Goal: Transaction & Acquisition: Purchase product/service

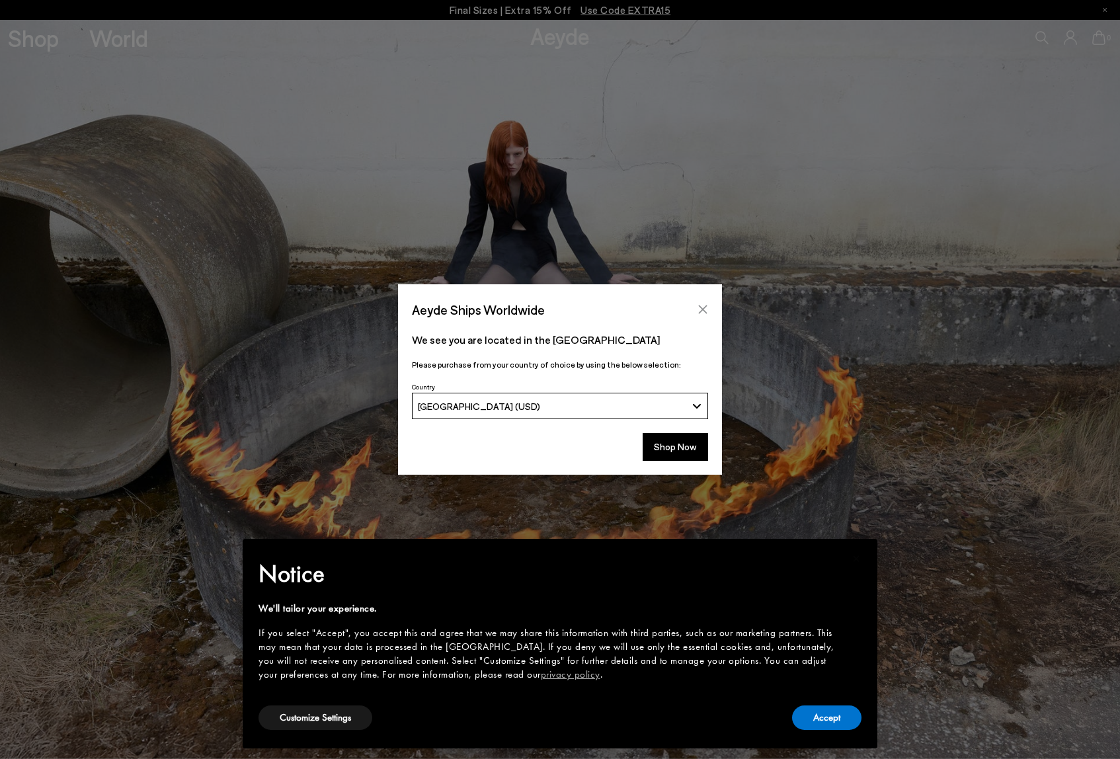
click at [704, 299] on button "Close" at bounding box center [703, 309] width 20 height 20
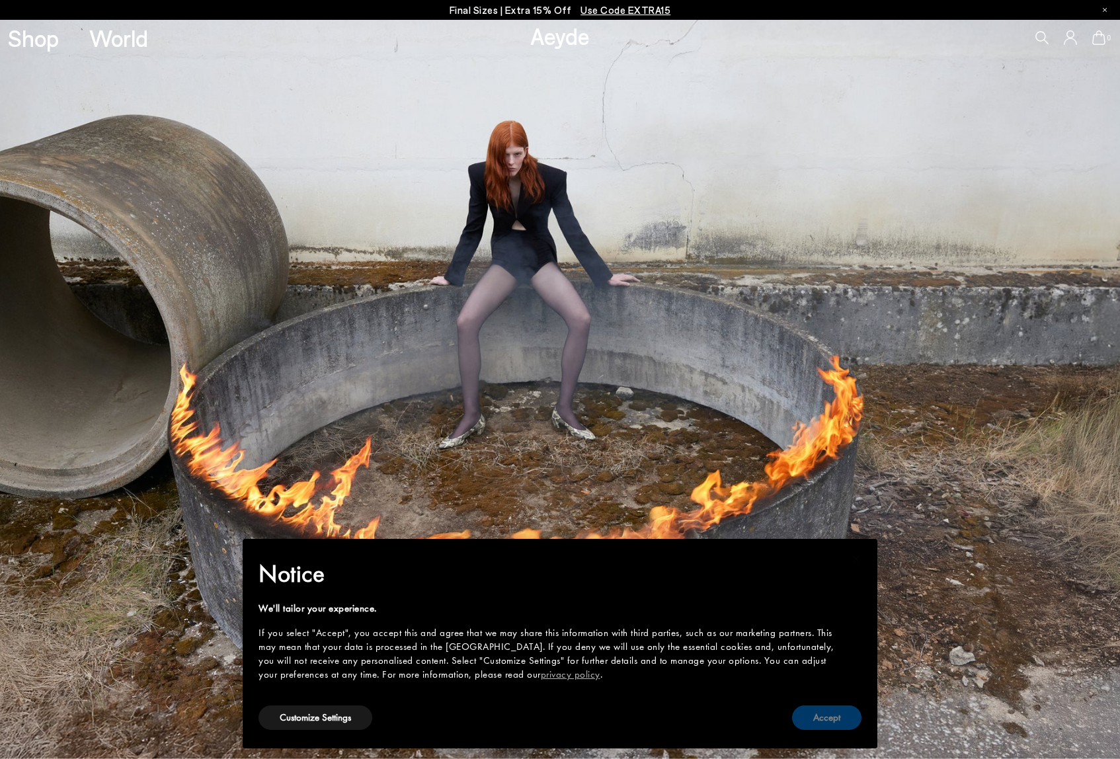
click at [826, 715] on button "Accept" at bounding box center [826, 717] width 69 height 24
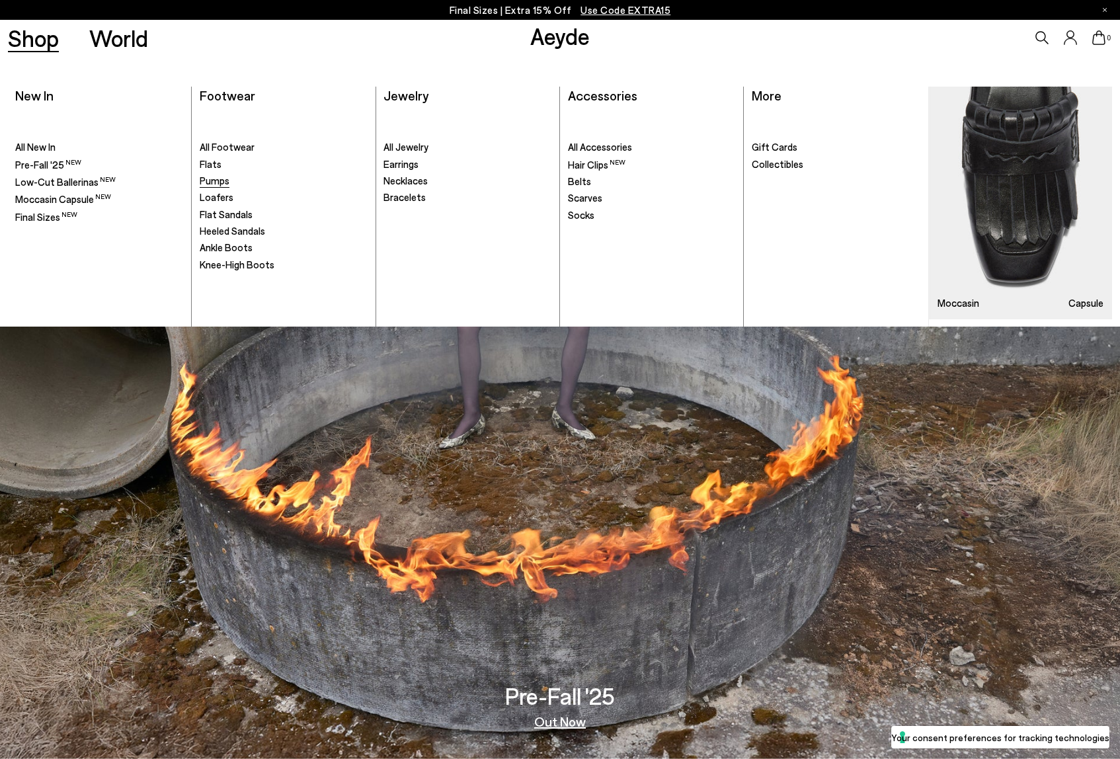
click at [210, 185] on span "Pumps" at bounding box center [215, 180] width 30 height 12
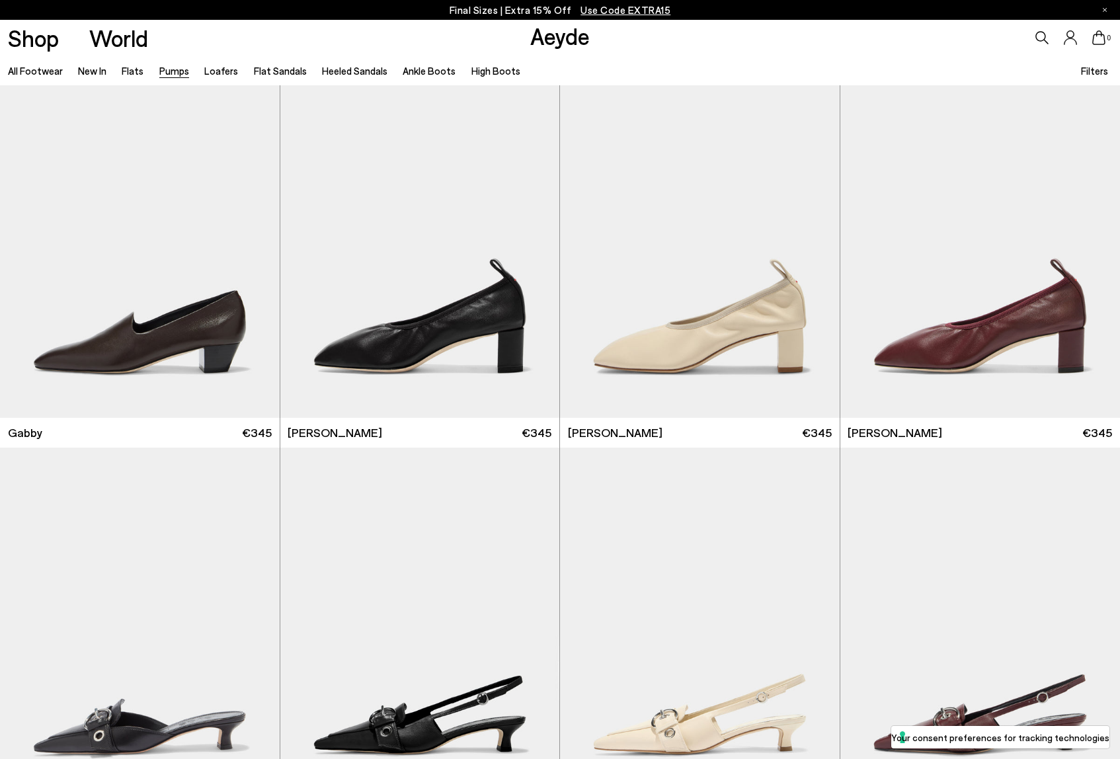
scroll to position [2303, 0]
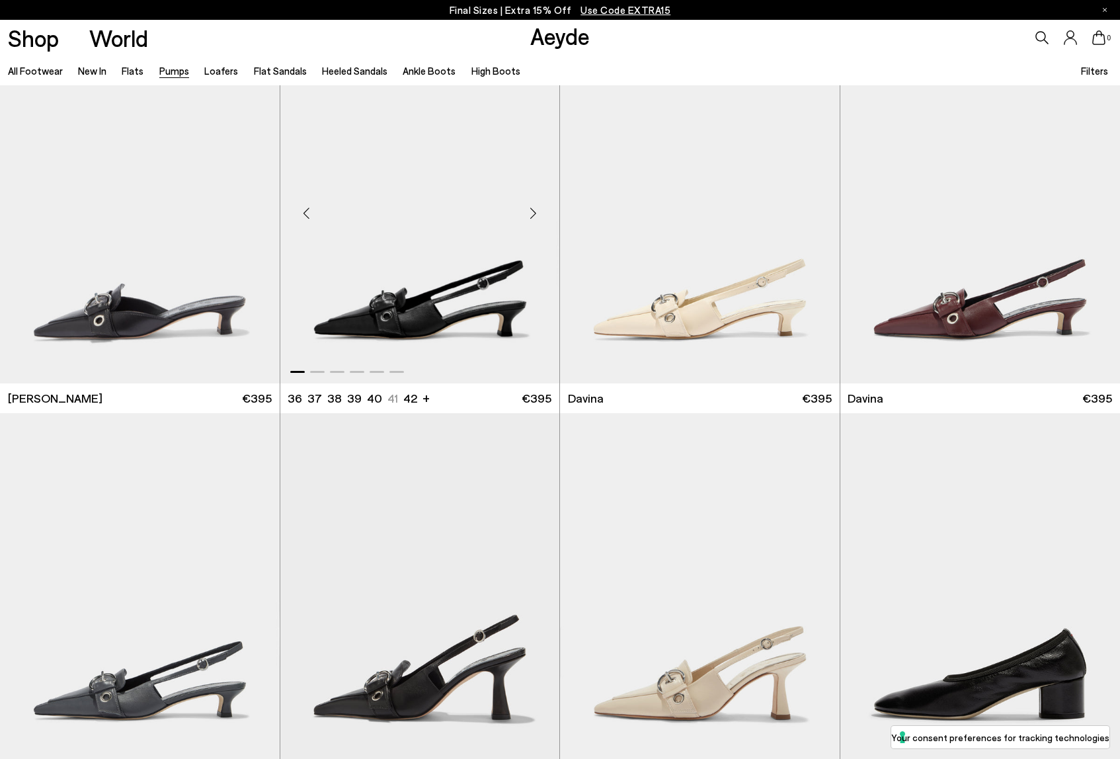
scroll to position [2701, 0]
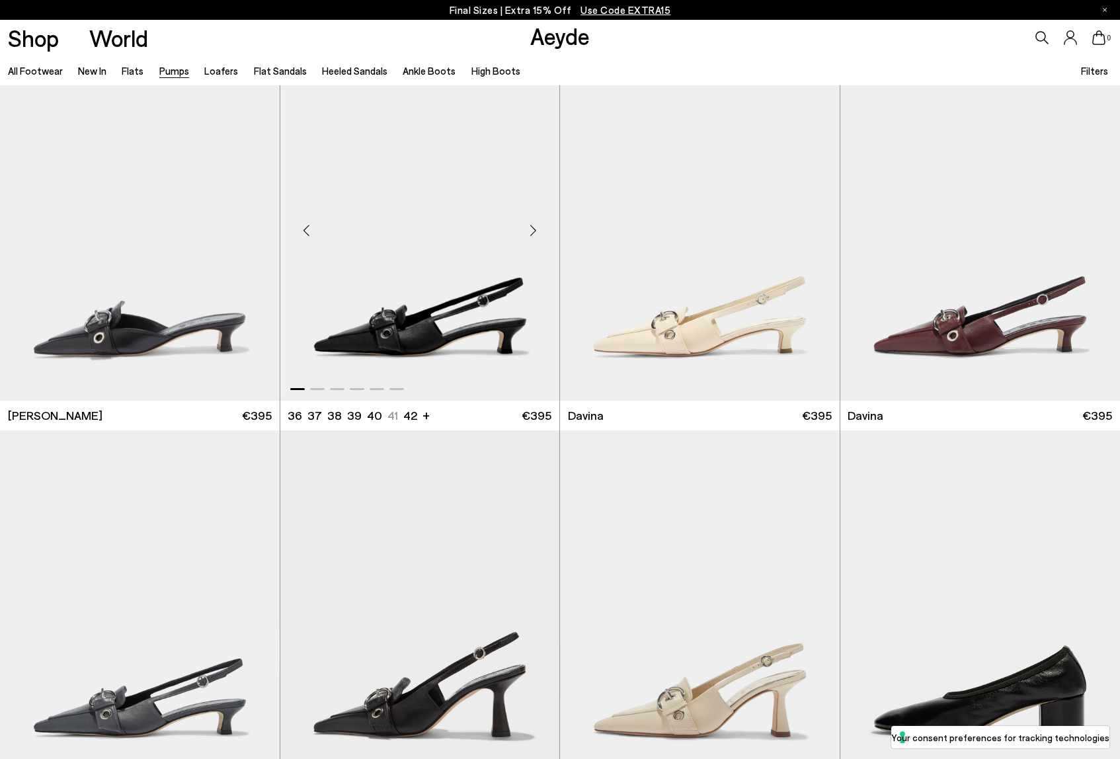
click at [537, 234] on div "Next slide" at bounding box center [533, 231] width 40 height 40
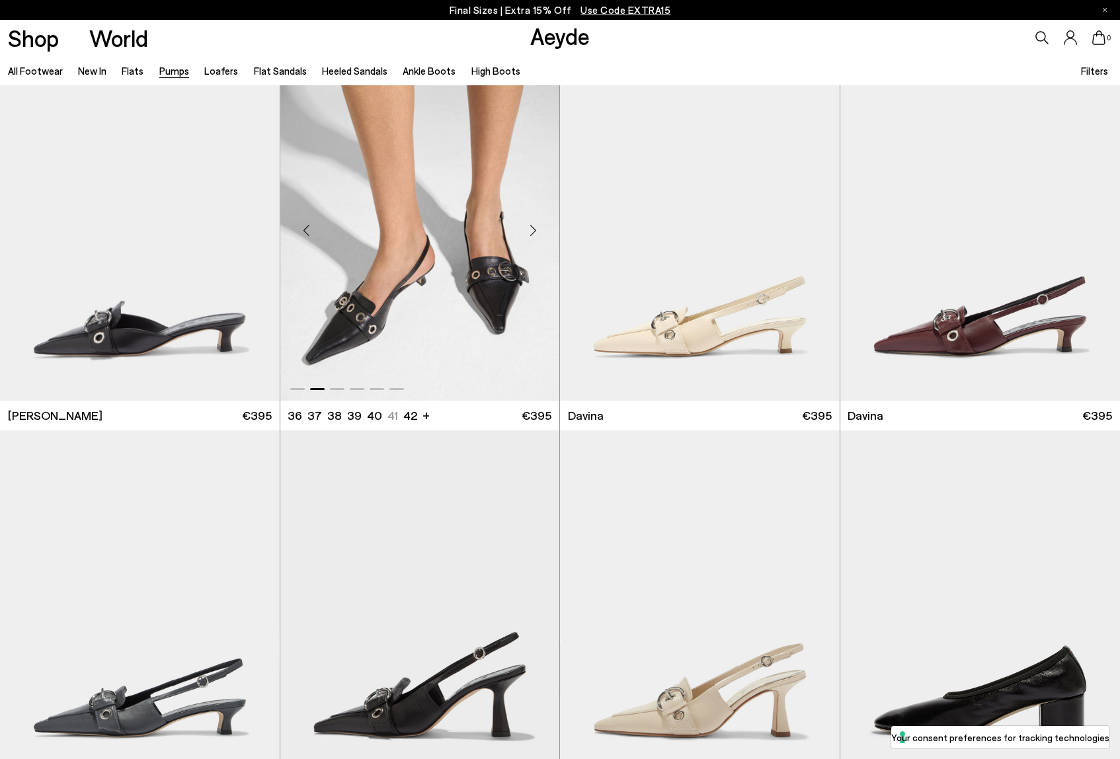
click at [537, 234] on div "Next slide" at bounding box center [533, 231] width 40 height 40
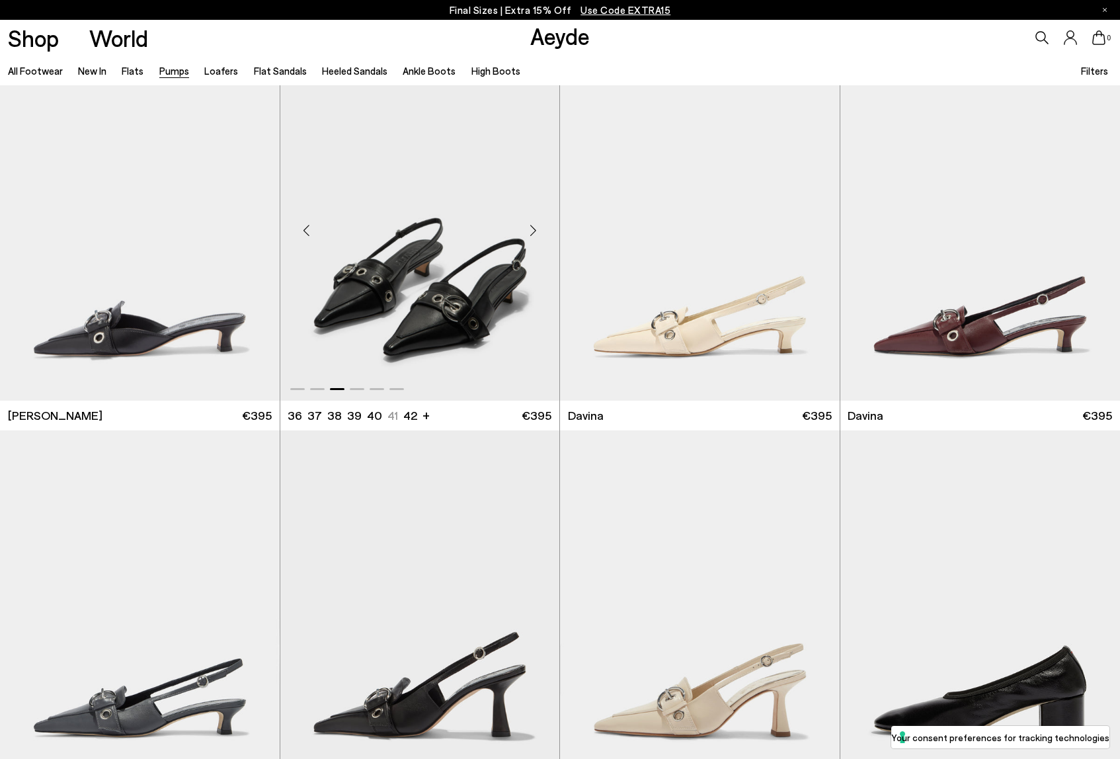
click at [537, 234] on div "Next slide" at bounding box center [533, 231] width 40 height 40
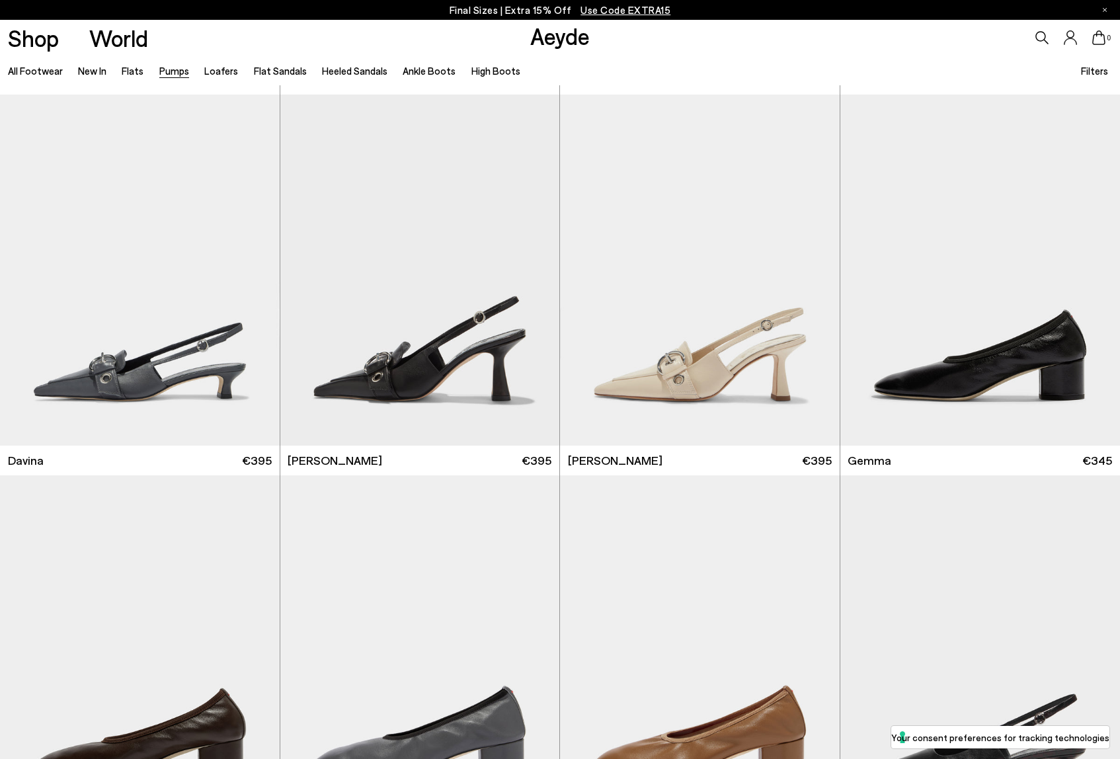
scroll to position [3081, 0]
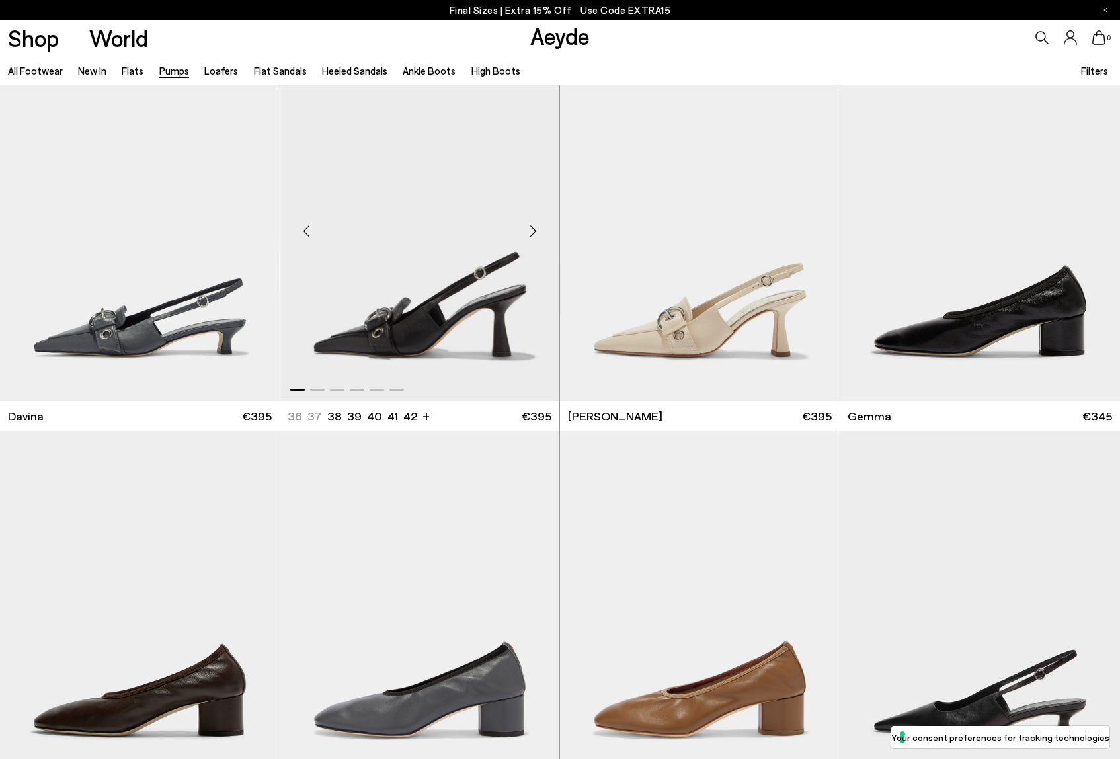
click at [533, 227] on div "Next slide" at bounding box center [533, 232] width 40 height 40
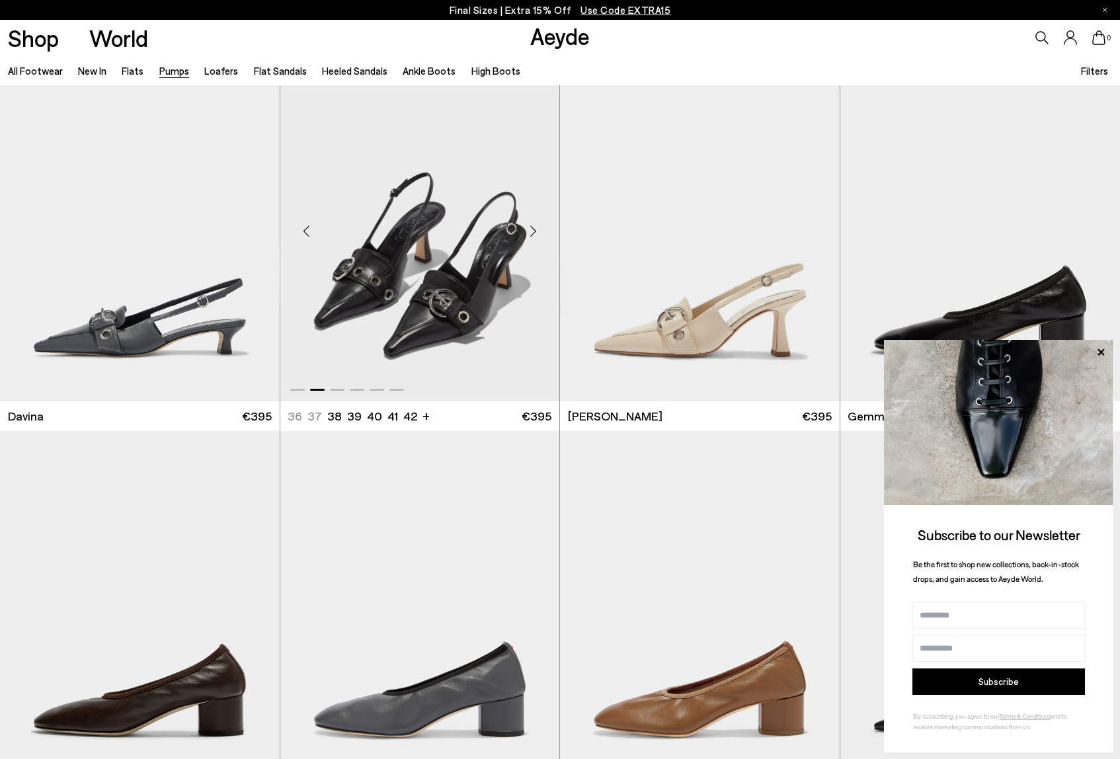
scroll to position [3150, 0]
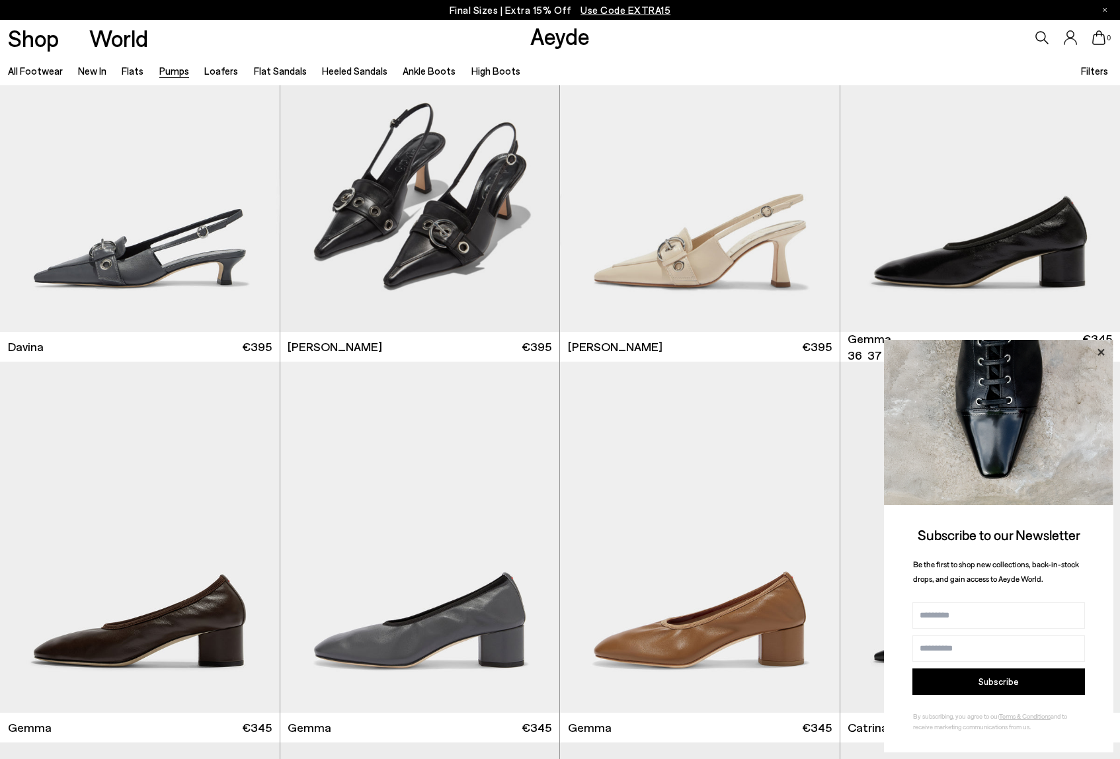
click at [1098, 350] on icon at bounding box center [1100, 351] width 7 height 7
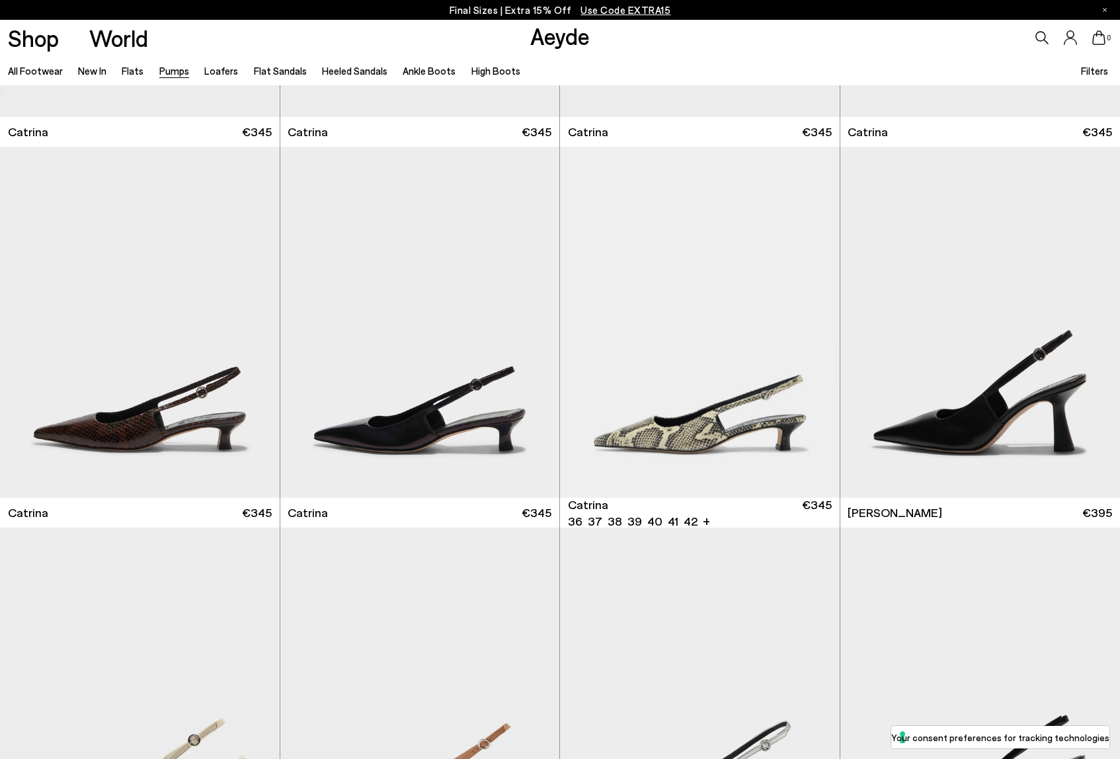
scroll to position [4127, 0]
click at [543, 331] on div "Next slide" at bounding box center [533, 327] width 40 height 40
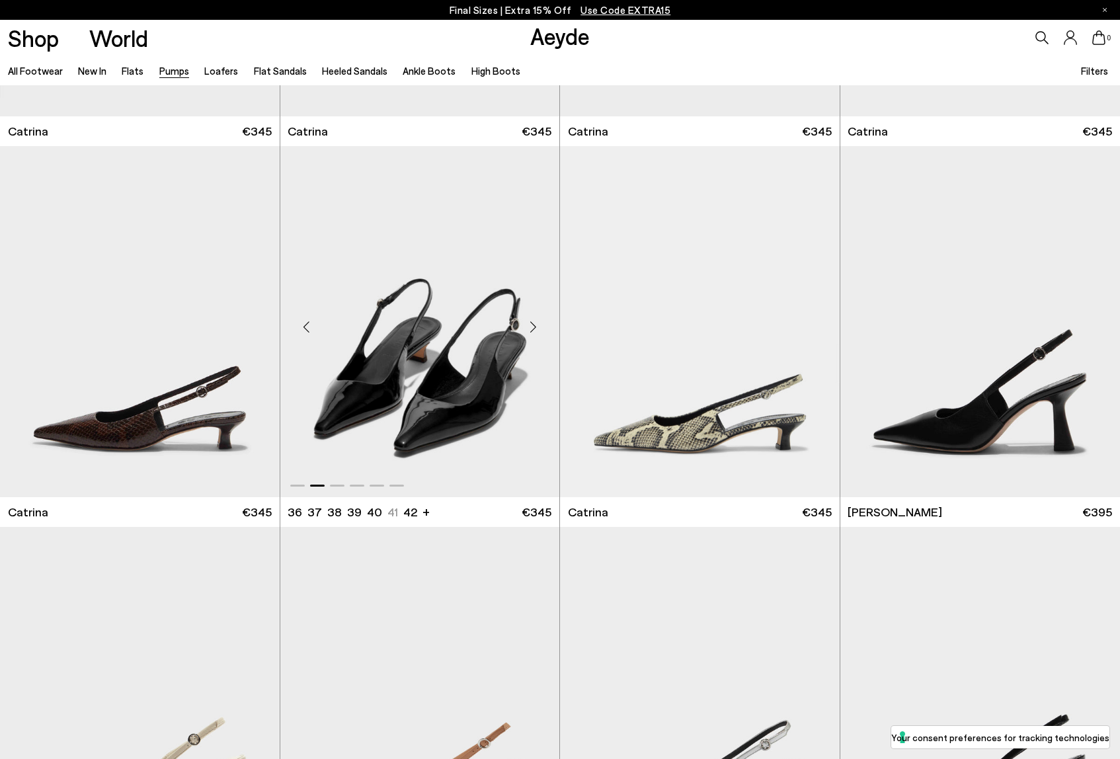
click at [543, 331] on div "Next slide" at bounding box center [533, 327] width 40 height 40
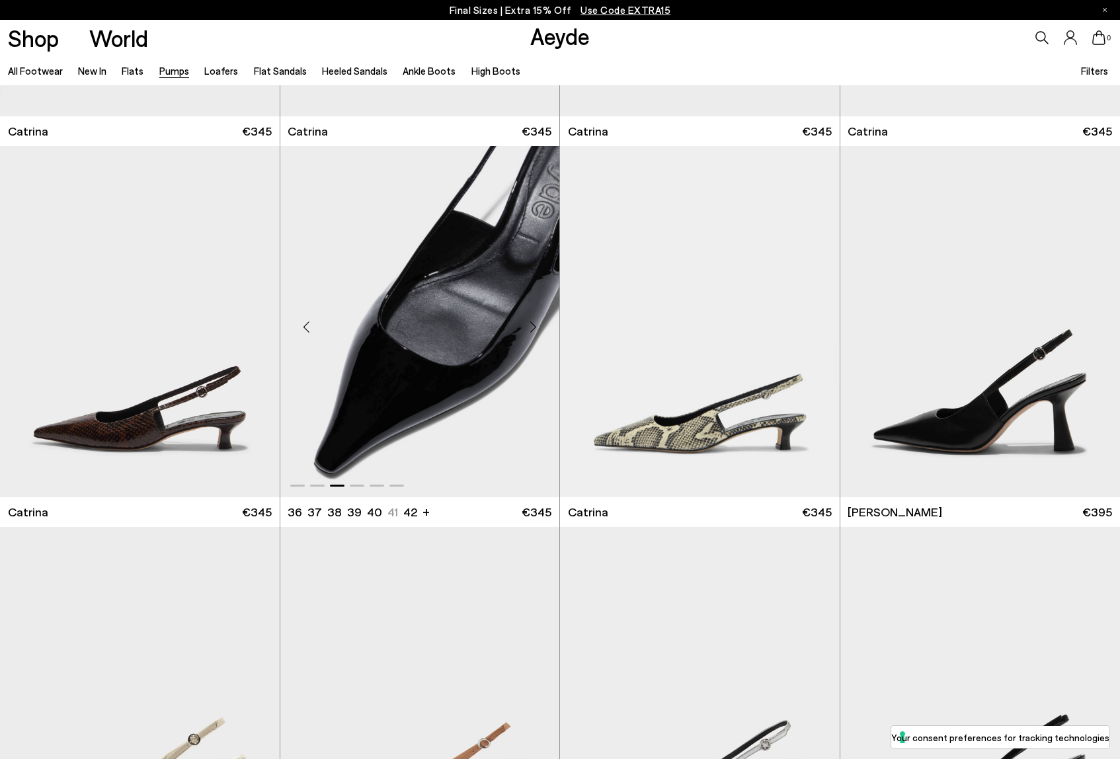
click at [543, 331] on div "Next slide" at bounding box center [533, 327] width 40 height 40
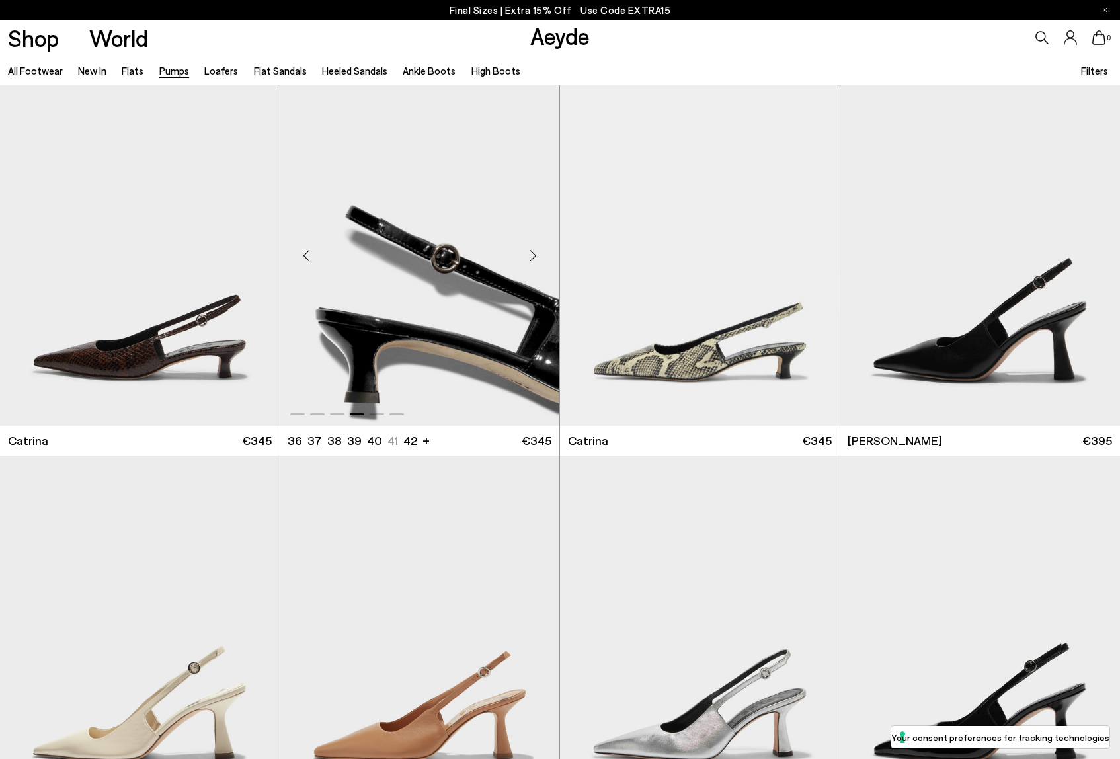
scroll to position [4199, 0]
click at [1091, 255] on div "Next slide" at bounding box center [1093, 255] width 40 height 40
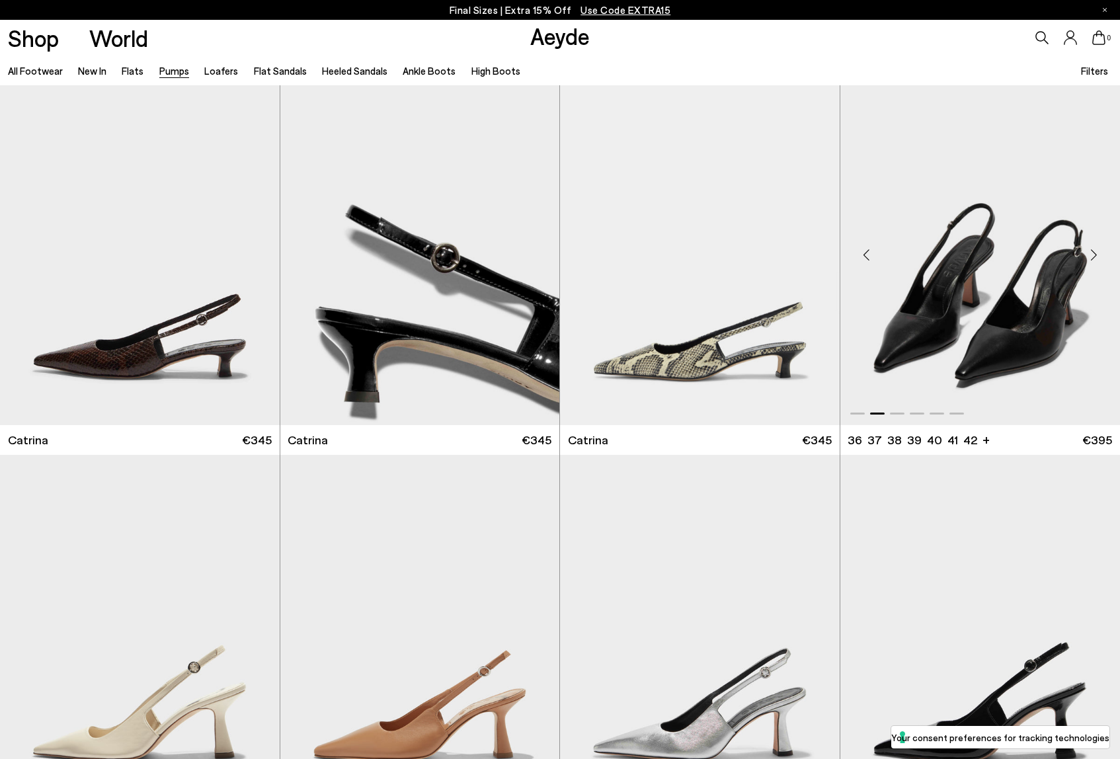
click at [1091, 255] on div "Next slide" at bounding box center [1093, 255] width 40 height 40
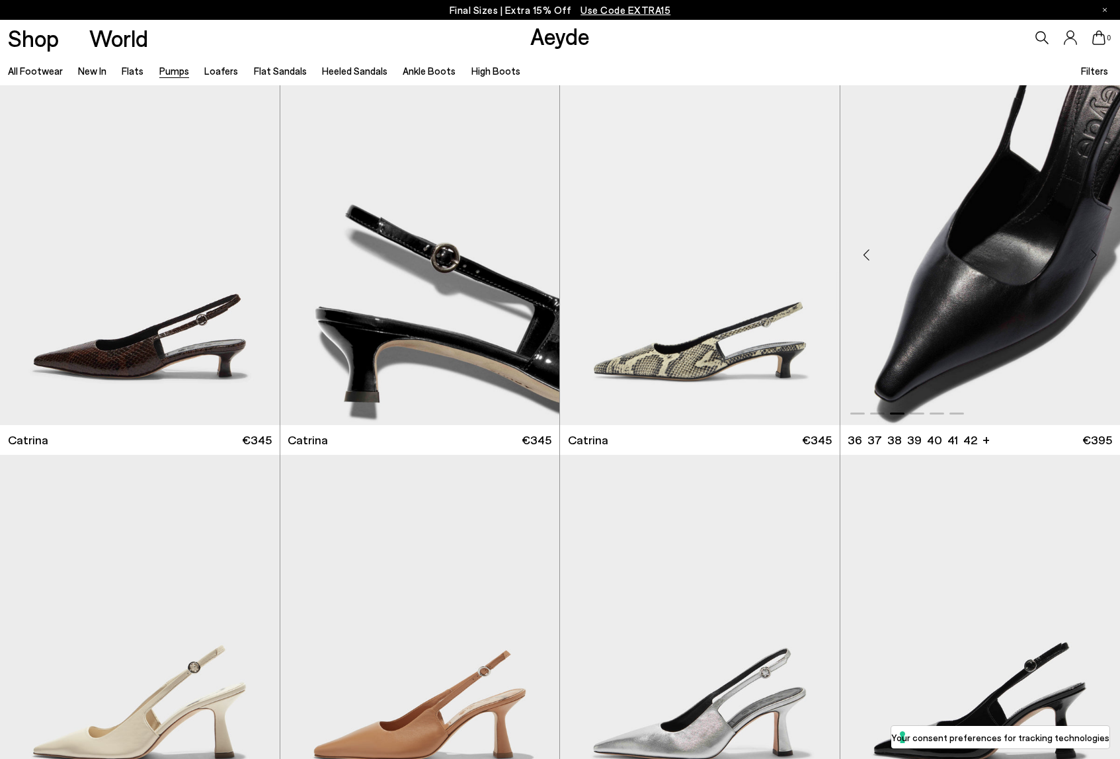
click at [1091, 255] on div "Next slide" at bounding box center [1093, 255] width 40 height 40
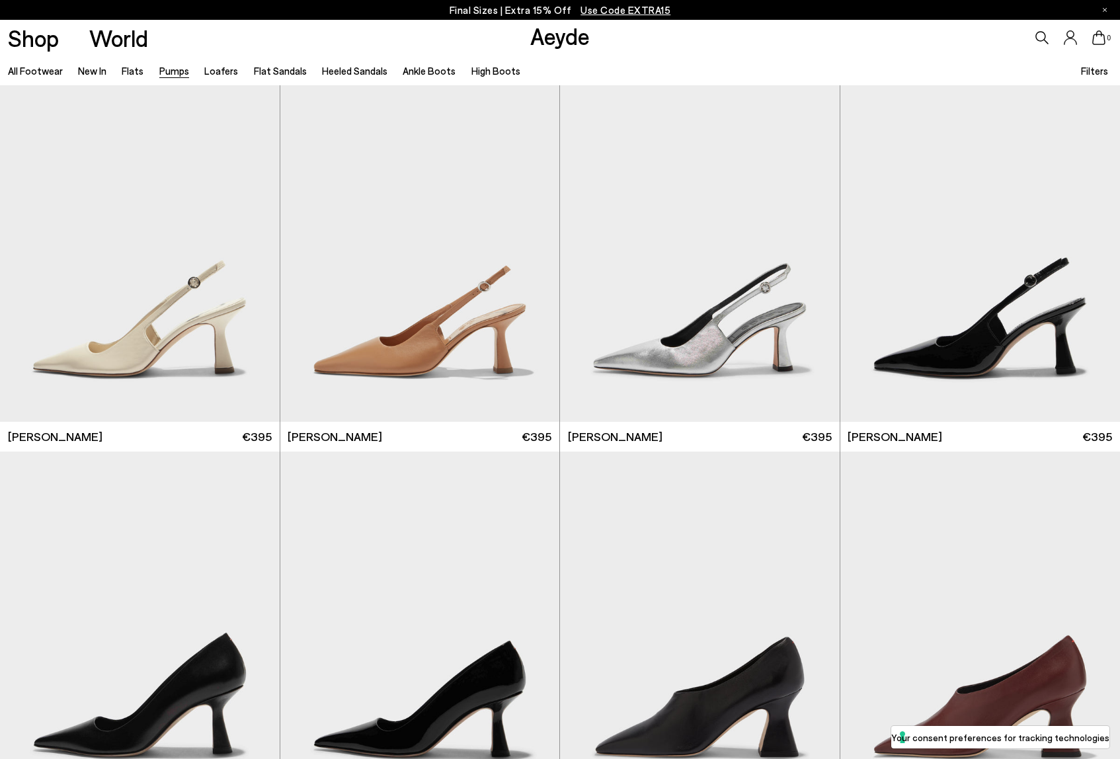
scroll to position [4582, 0]
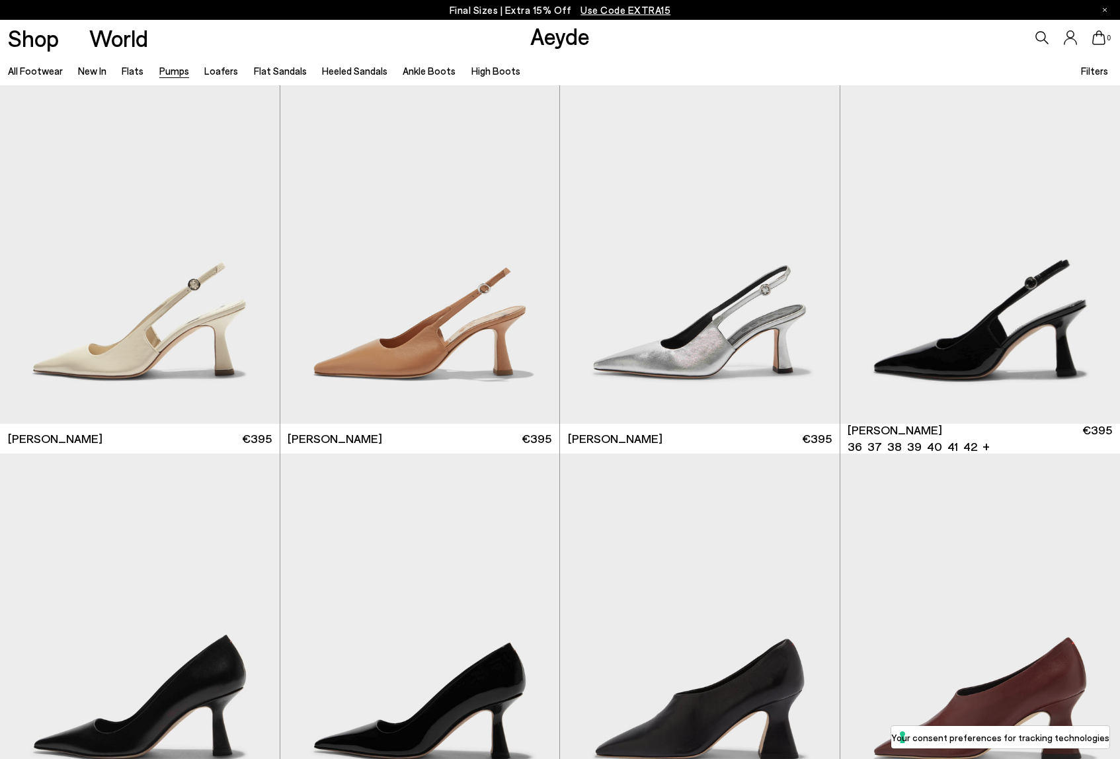
click at [1091, 255] on div "Next slide" at bounding box center [1093, 253] width 40 height 40
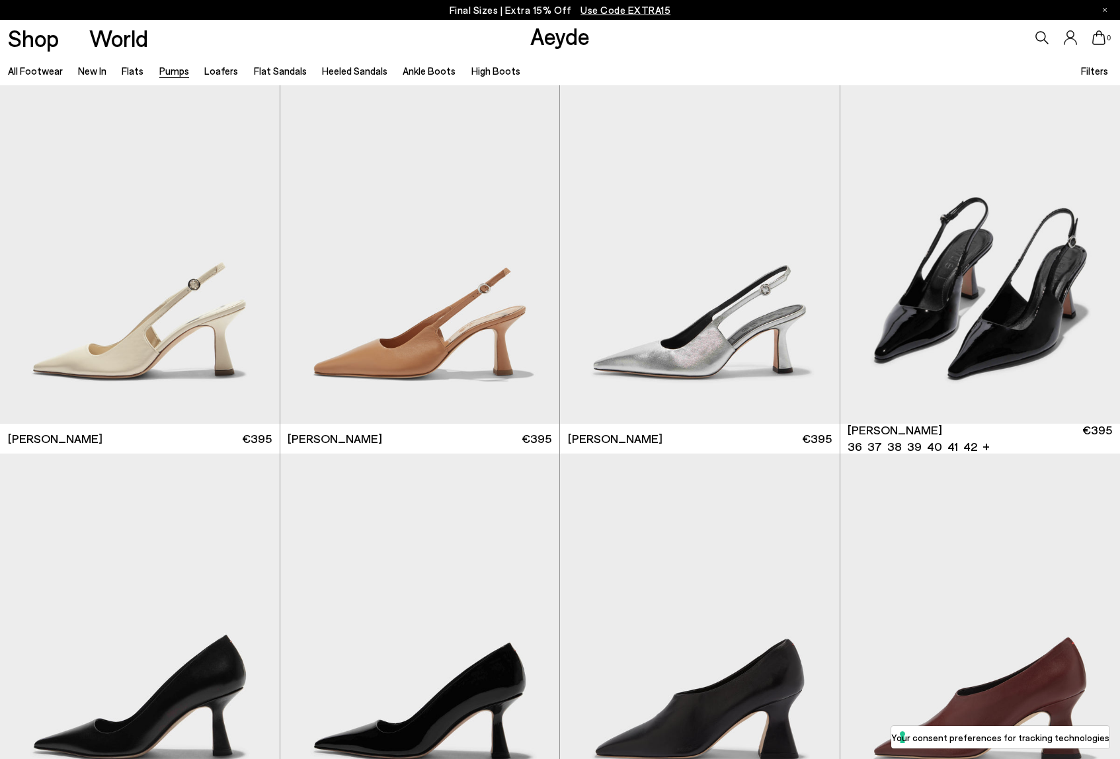
click at [1091, 255] on div "Next slide" at bounding box center [1093, 253] width 40 height 40
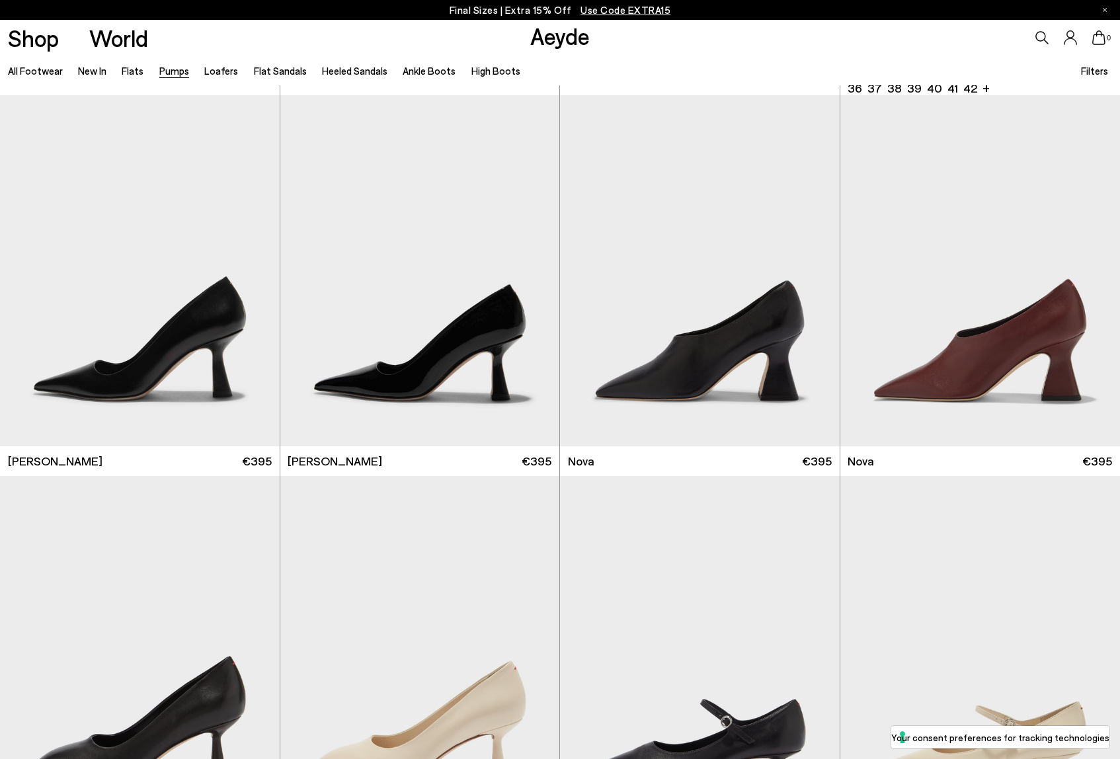
scroll to position [4992, 0]
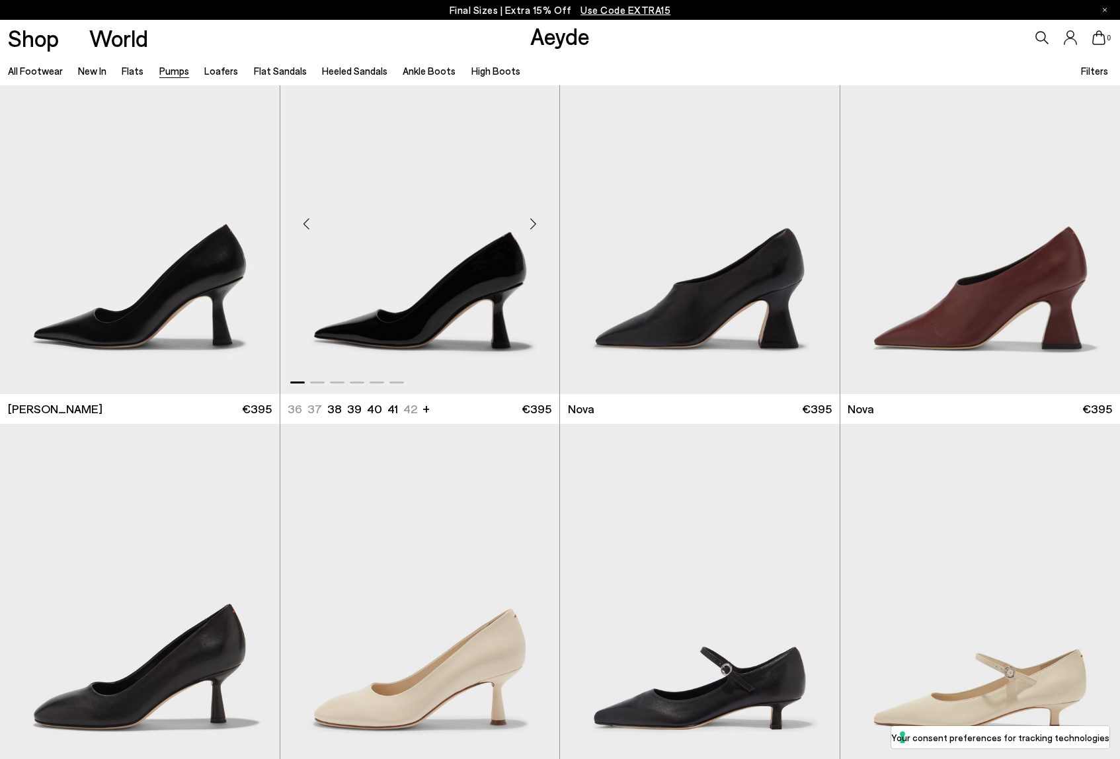
click at [536, 222] on div "Next slide" at bounding box center [533, 224] width 40 height 40
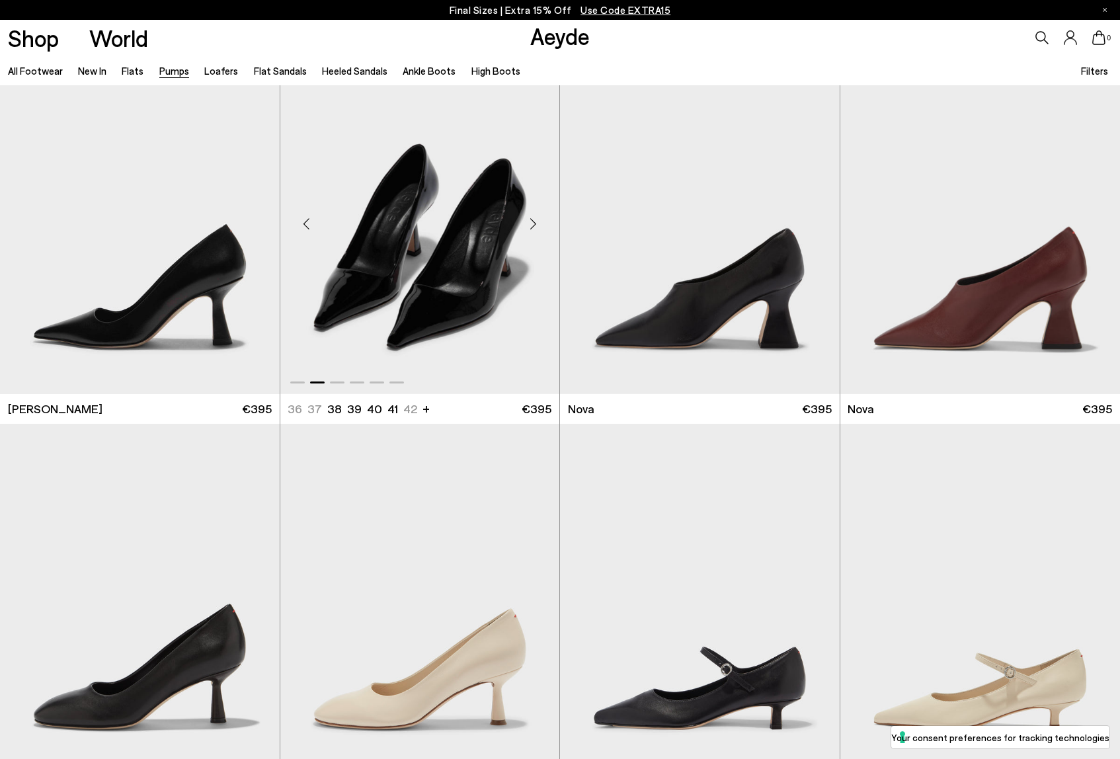
click at [536, 222] on div "Next slide" at bounding box center [533, 224] width 40 height 40
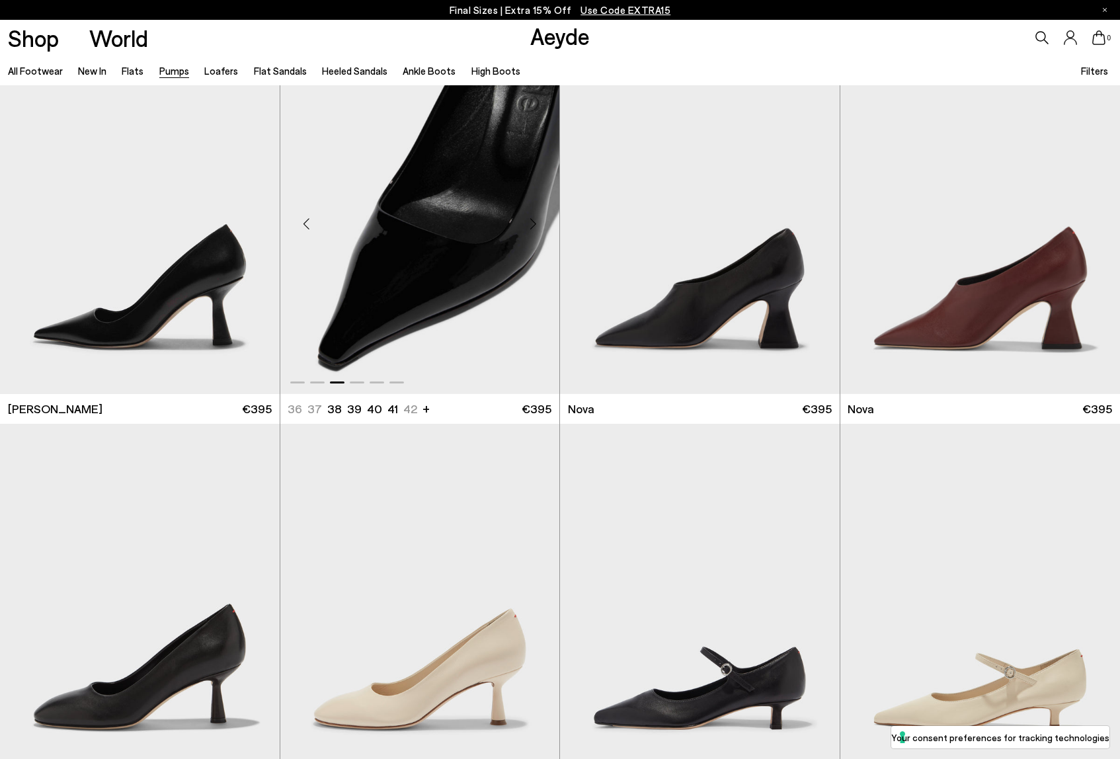
click at [536, 222] on div "Next slide" at bounding box center [533, 224] width 40 height 40
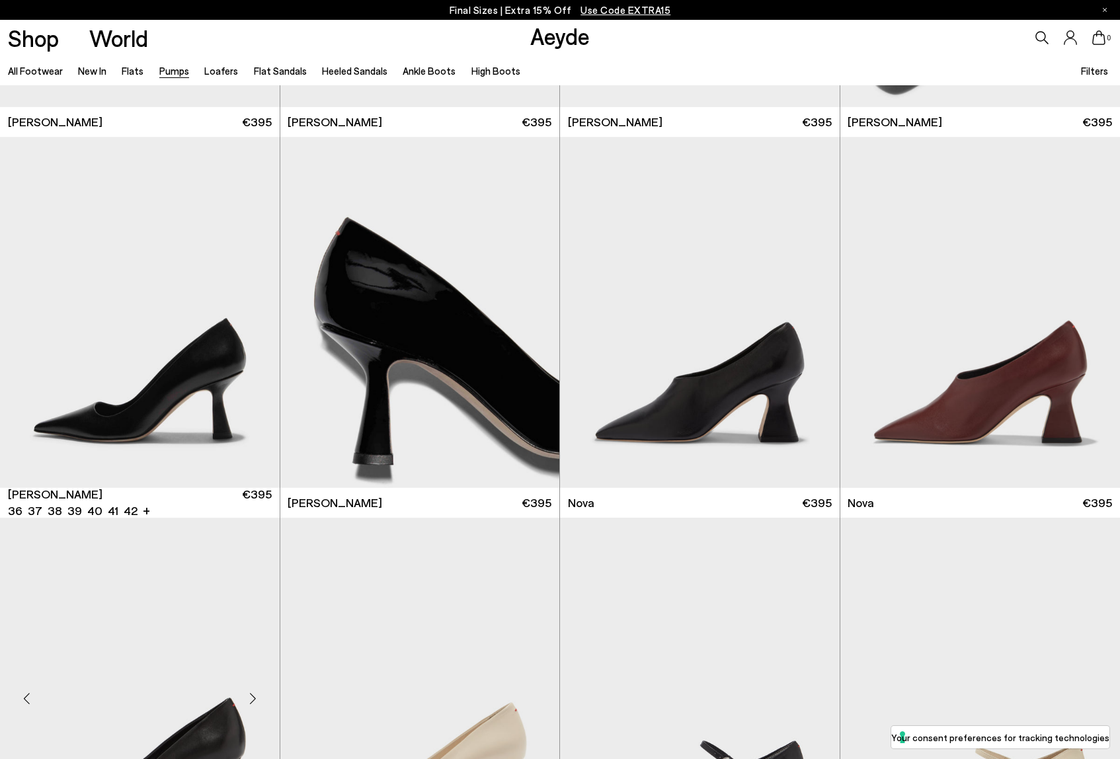
scroll to position [4804, 0]
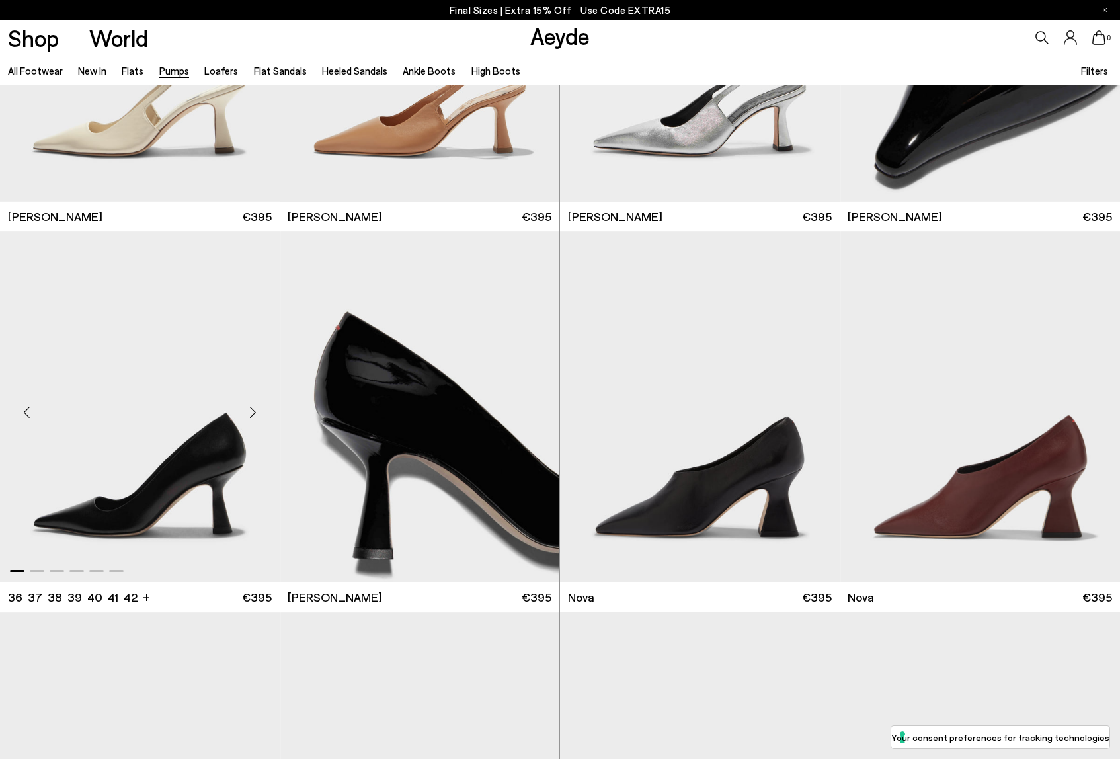
click at [250, 401] on div "Next slide" at bounding box center [253, 412] width 40 height 40
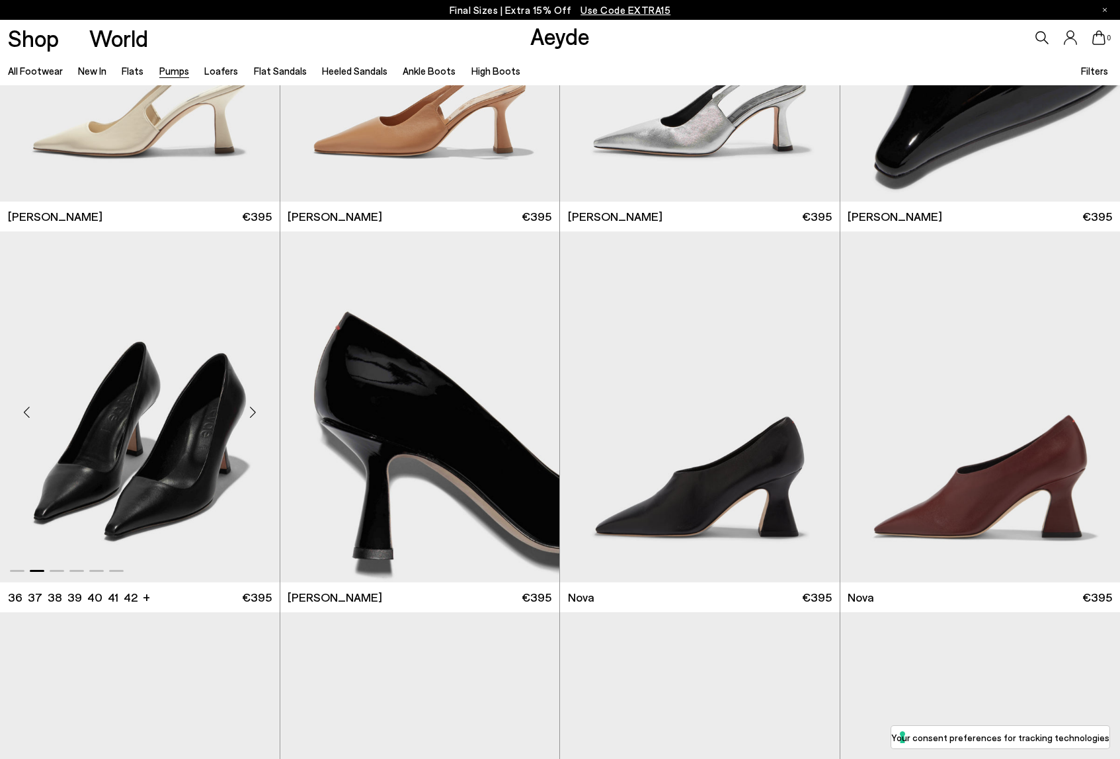
click at [250, 401] on div "Next slide" at bounding box center [253, 412] width 40 height 40
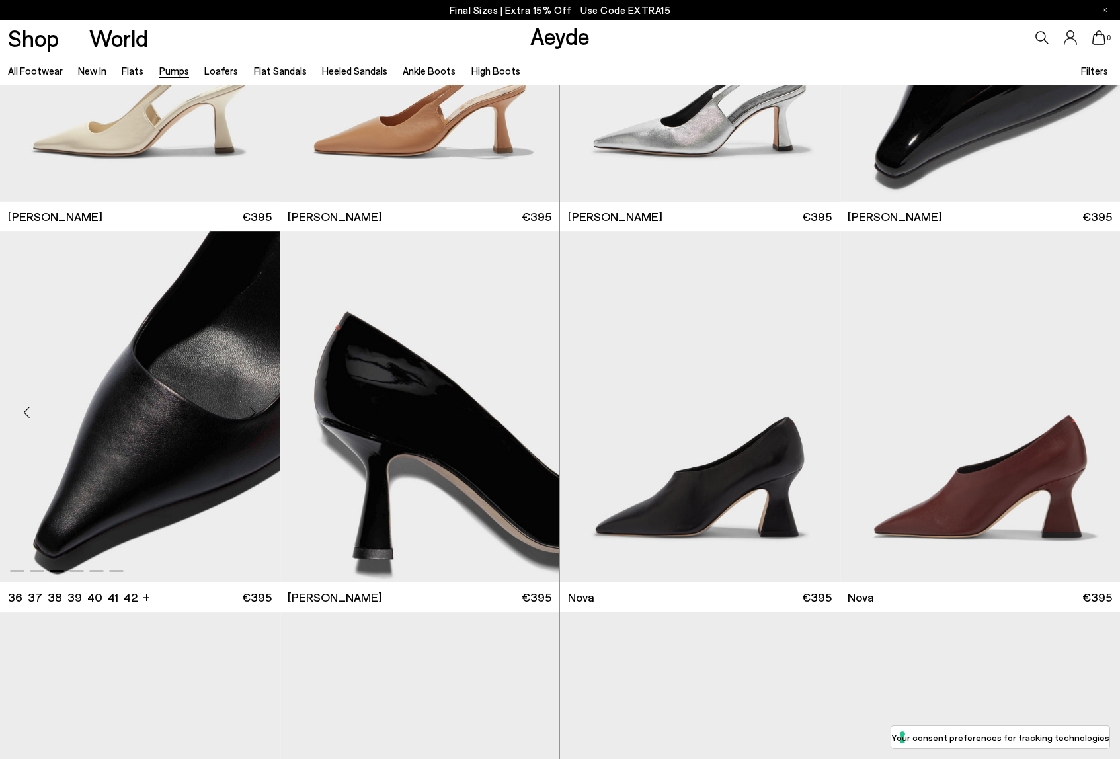
click at [250, 401] on div "Next slide" at bounding box center [253, 412] width 40 height 40
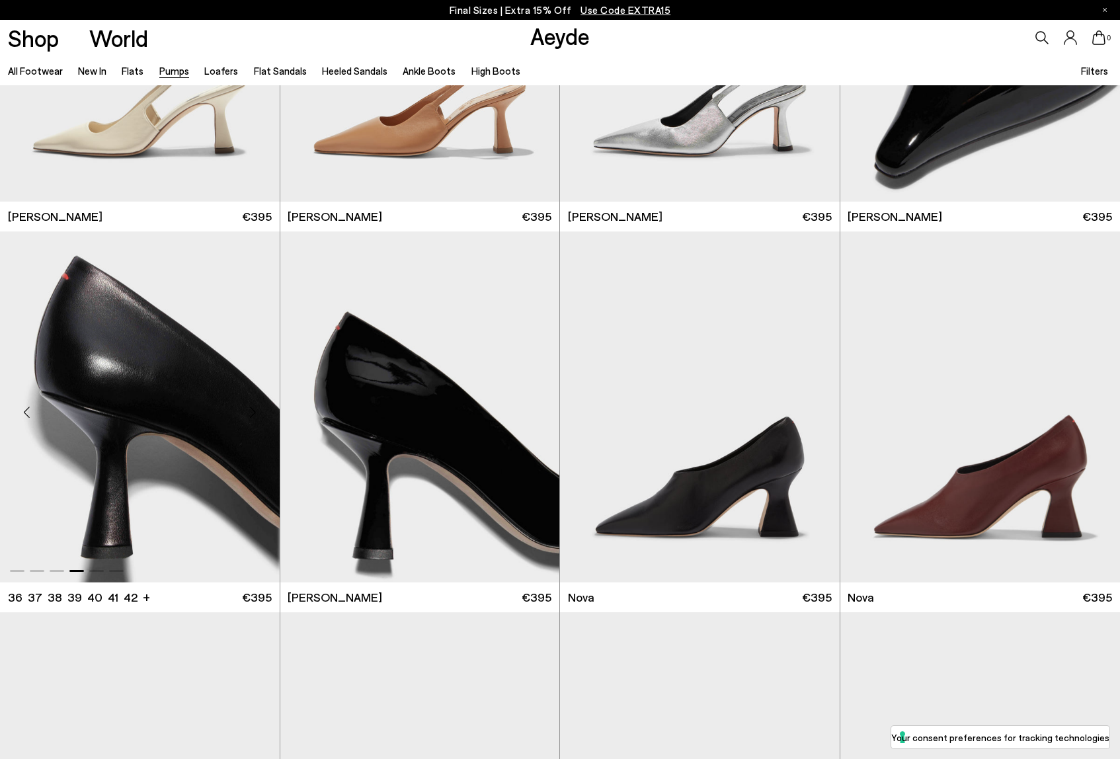
click at [250, 401] on div "Next slide" at bounding box center [253, 412] width 40 height 40
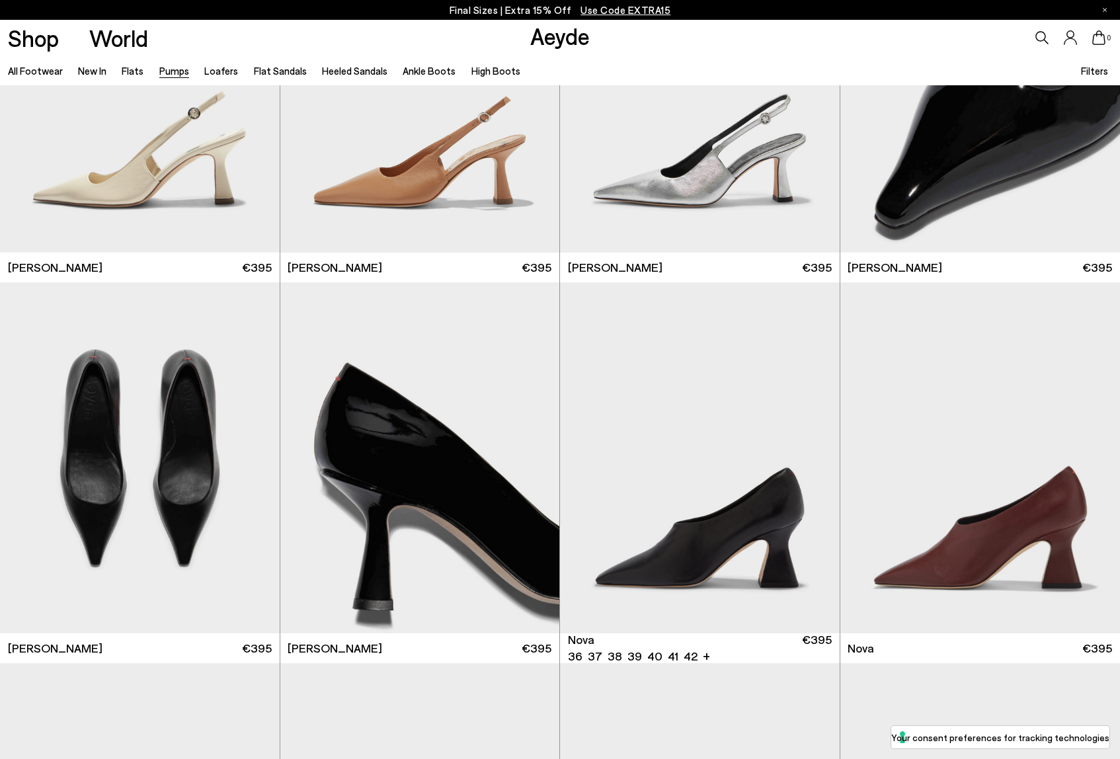
scroll to position [4745, 0]
